Goal: Information Seeking & Learning: Learn about a topic

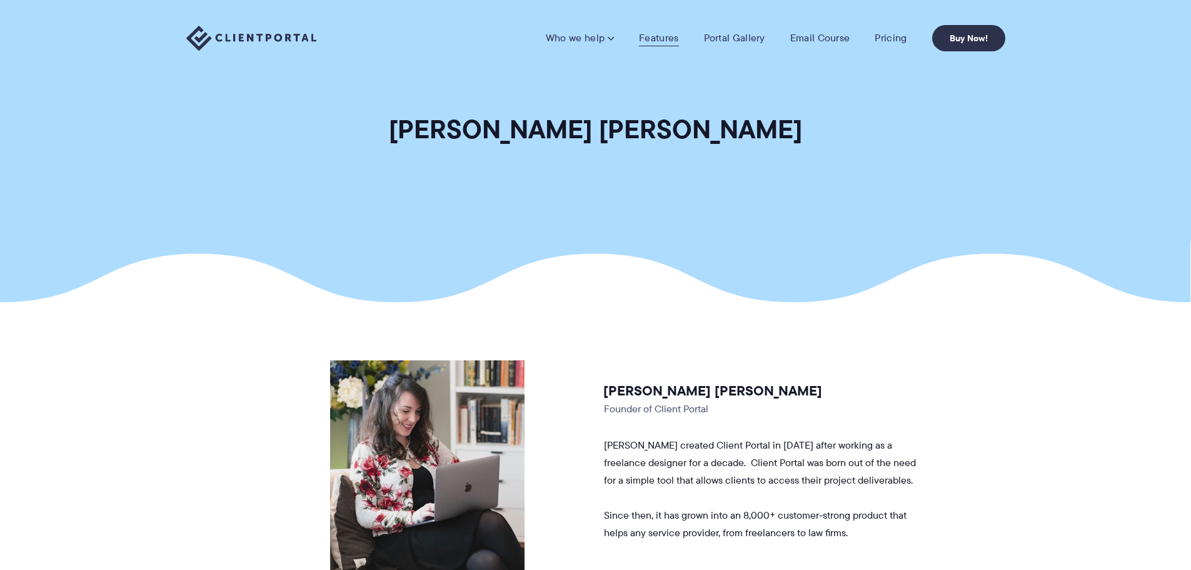
click at [655, 37] on link "Features" at bounding box center [658, 38] width 39 height 13
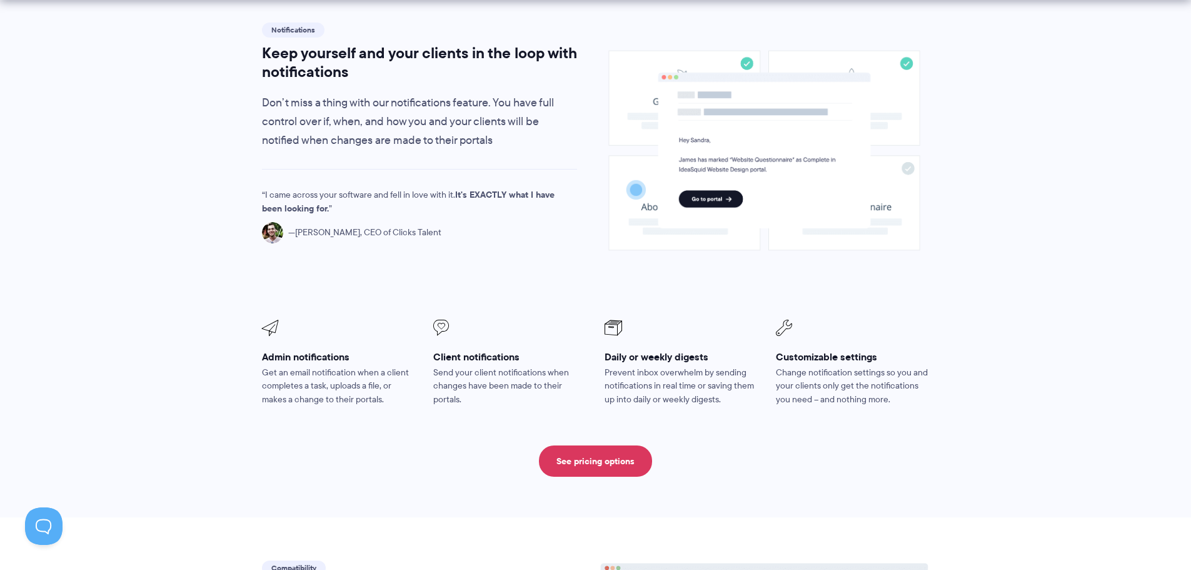
scroll to position [938, 0]
